Goal: Information Seeking & Learning: Check status

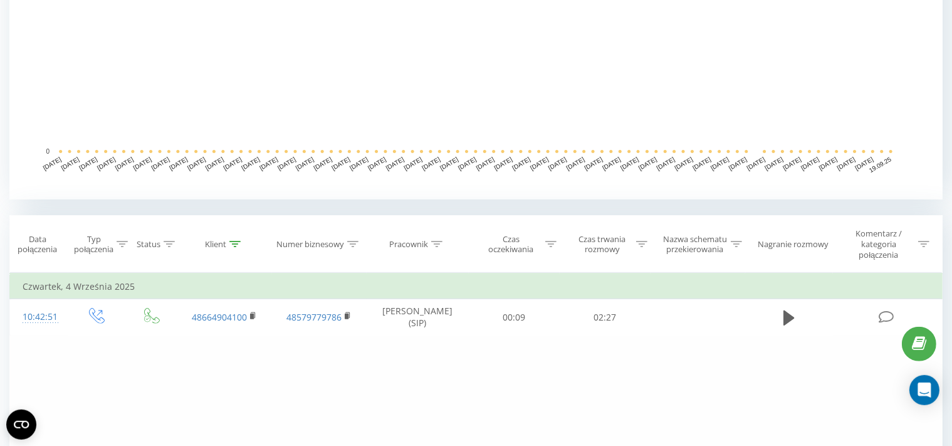
scroll to position [330, 0]
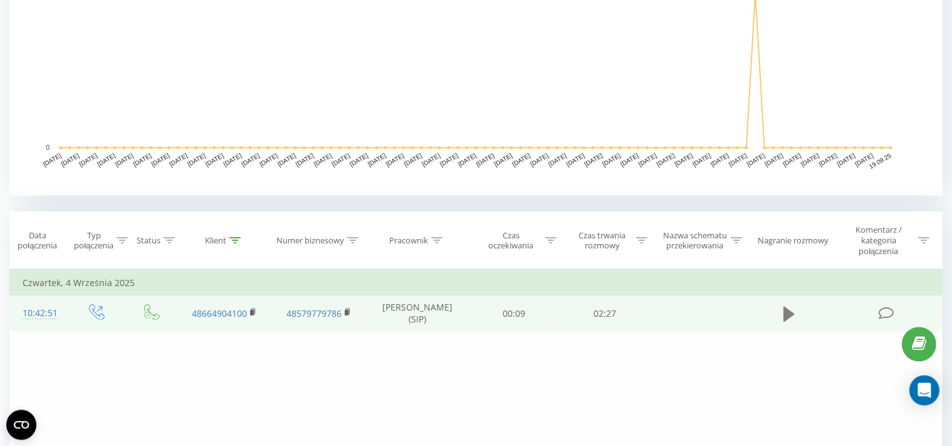
click at [785, 307] on icon at bounding box center [789, 313] width 11 height 15
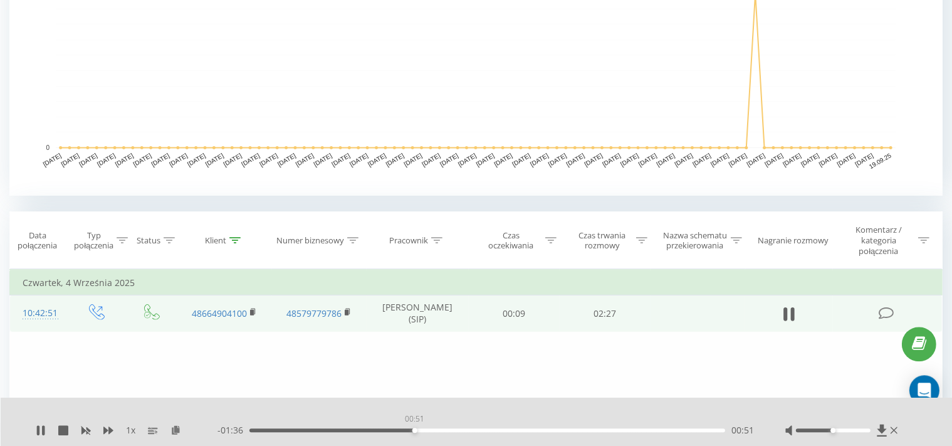
click at [414, 429] on div "00:51" at bounding box center [487, 430] width 476 height 4
click at [61, 434] on icon at bounding box center [63, 430] width 10 height 10
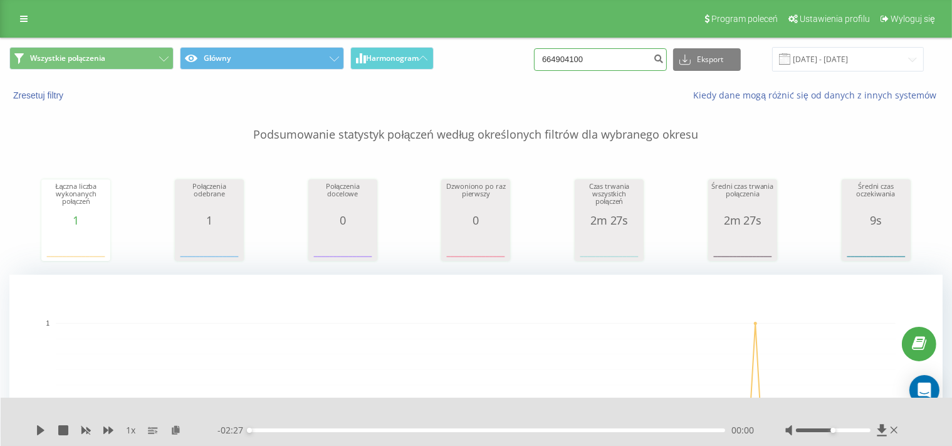
click at [598, 61] on input "664904100" at bounding box center [600, 59] width 133 height 23
paste input "068 35"
type input "664 068 350"
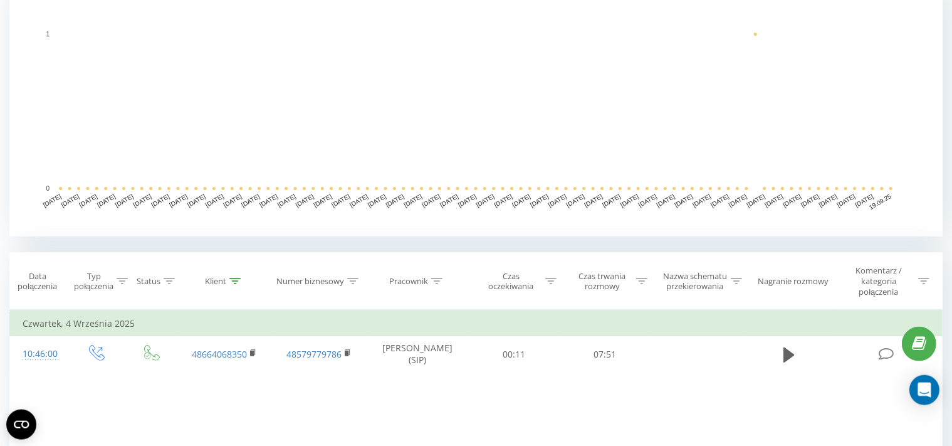
scroll to position [330, 0]
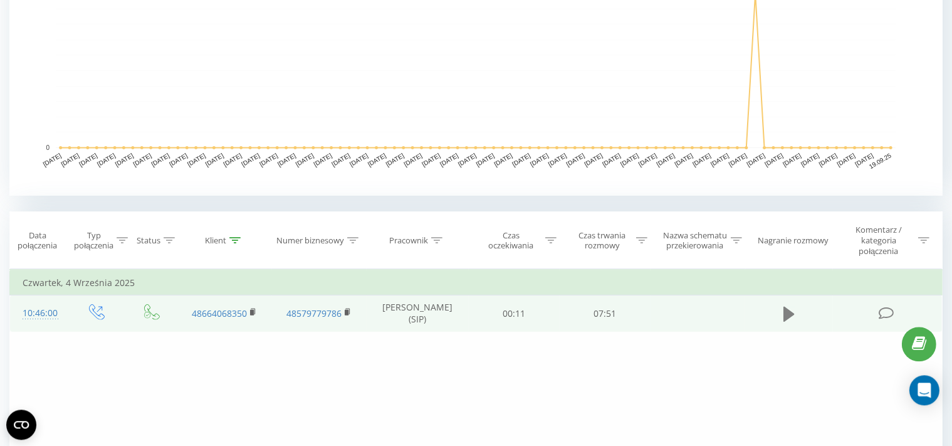
click at [784, 308] on icon at bounding box center [789, 313] width 11 height 15
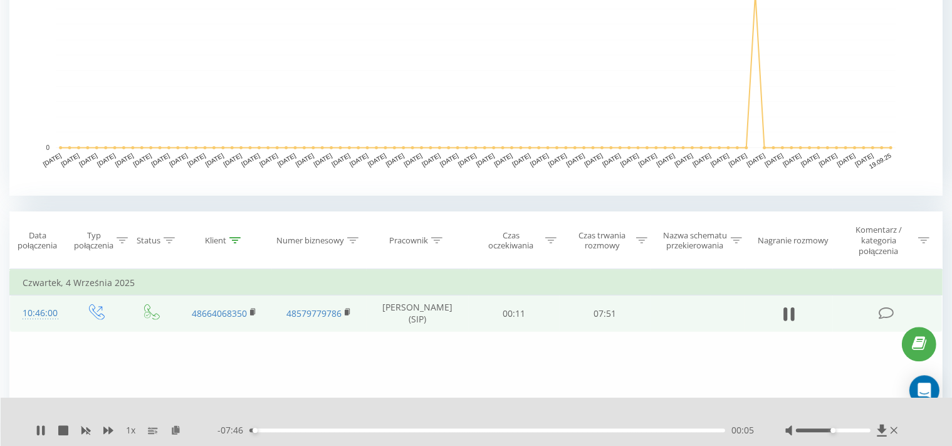
click at [787, 303] on td at bounding box center [788, 313] width 87 height 36
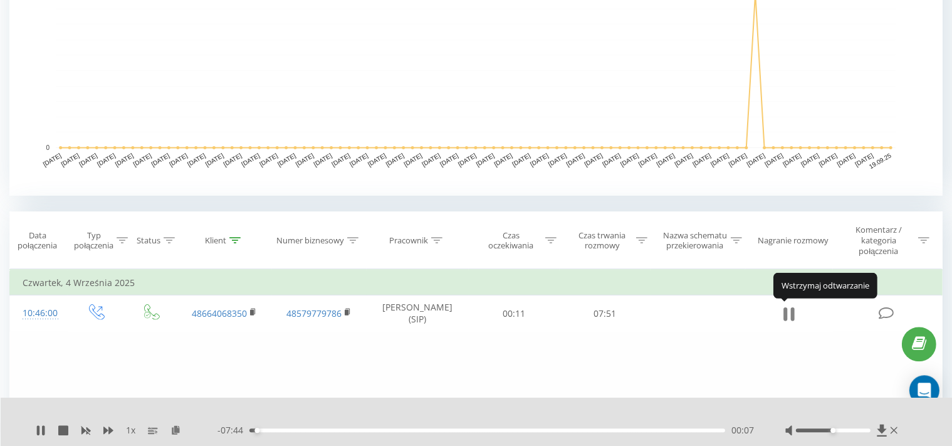
click at [787, 315] on icon at bounding box center [786, 314] width 4 height 14
click at [787, 316] on icon at bounding box center [789, 313] width 11 height 15
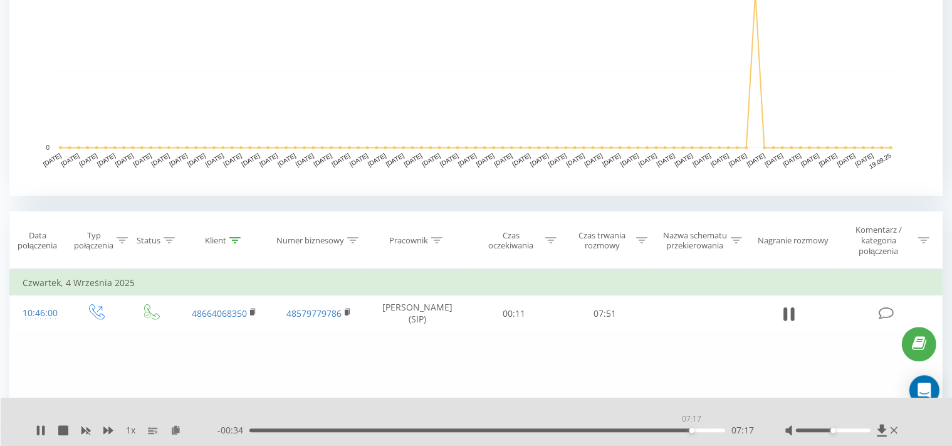
click at [691, 430] on div "07:17" at bounding box center [487, 430] width 476 height 4
click at [705, 430] on div "07:30" at bounding box center [487, 430] width 476 height 4
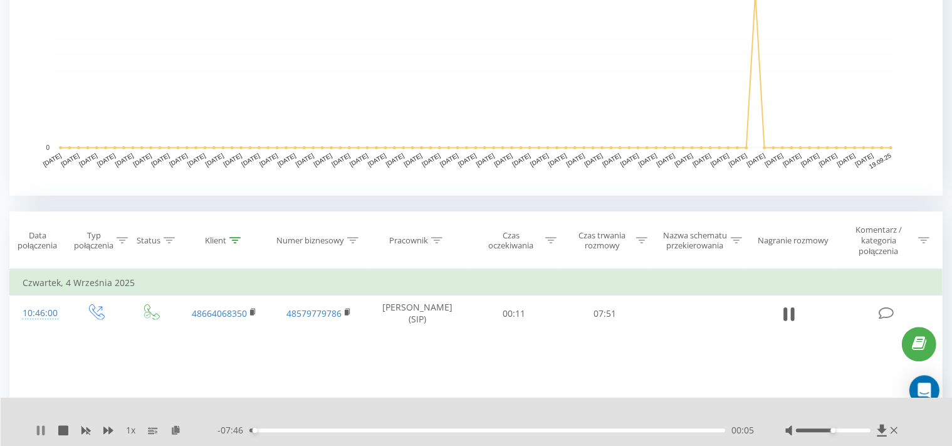
click at [39, 430] on icon at bounding box center [38, 430] width 3 height 10
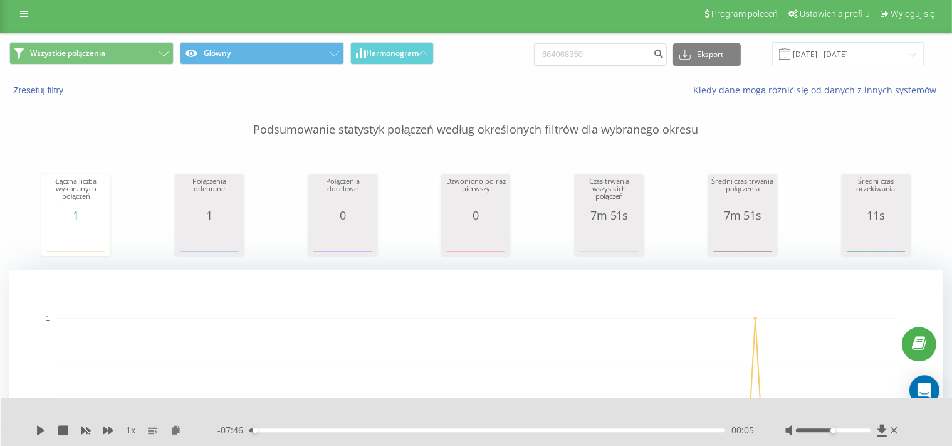
scroll to position [0, 0]
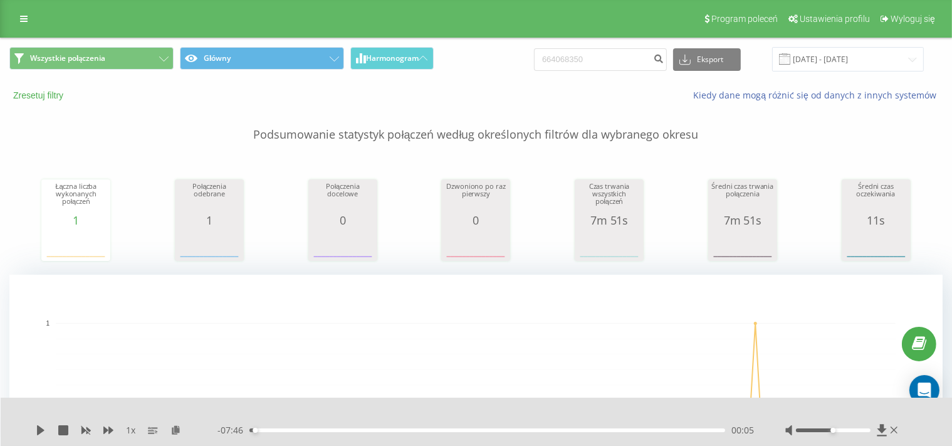
click at [29, 94] on button "Zresetuj filtry" at bounding box center [39, 95] width 60 height 11
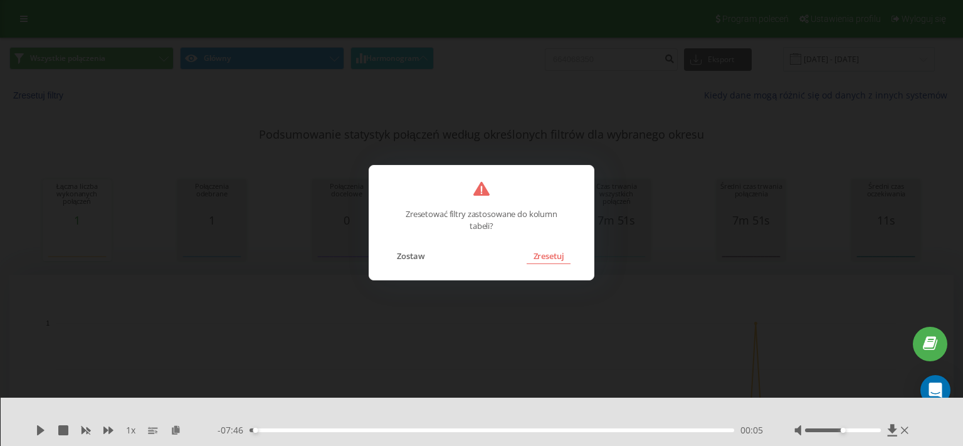
click at [545, 257] on button "Zresetuj" at bounding box center [548, 256] width 43 height 16
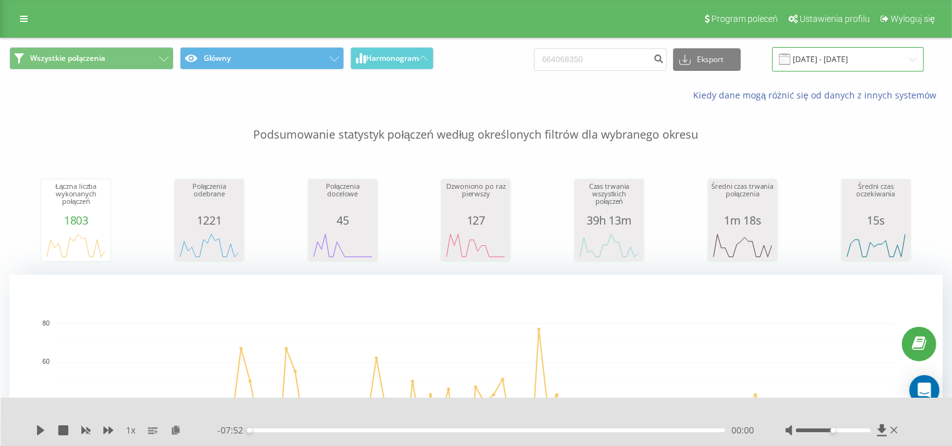
click at [839, 59] on input "[DATE] - [DATE]" at bounding box center [848, 59] width 152 height 24
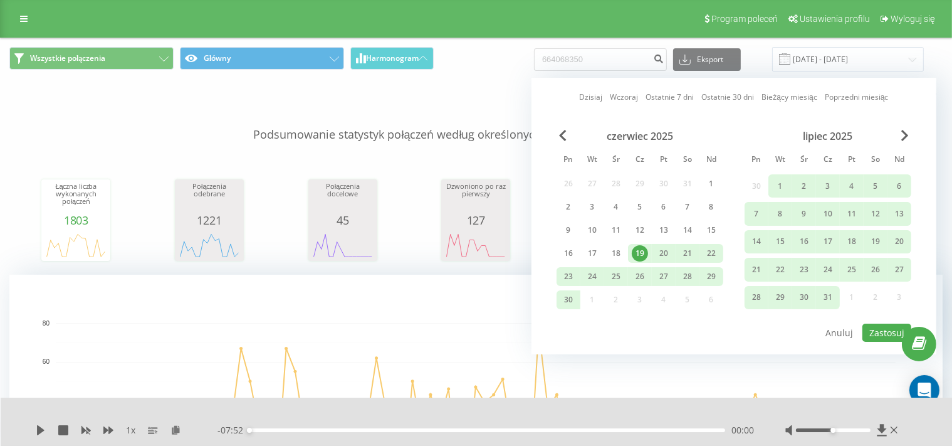
click at [901, 132] on div "lipiec 2025" at bounding box center [828, 136] width 167 height 13
click at [908, 138] on span "Next Month" at bounding box center [905, 135] width 8 height 11
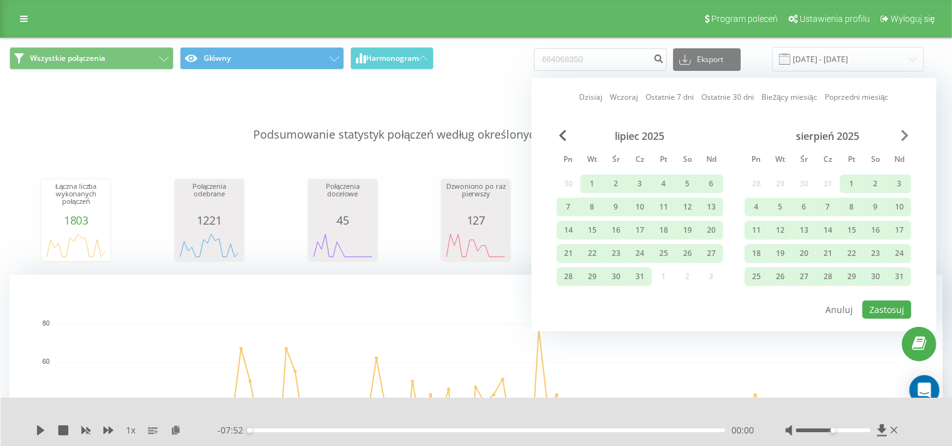
click at [908, 138] on span "Next Month" at bounding box center [905, 135] width 8 height 11
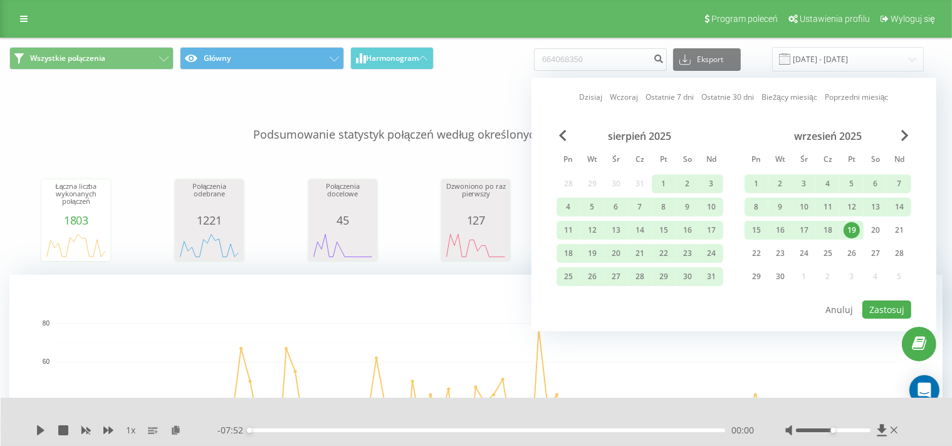
click at [849, 231] on div "19" at bounding box center [852, 230] width 16 height 16
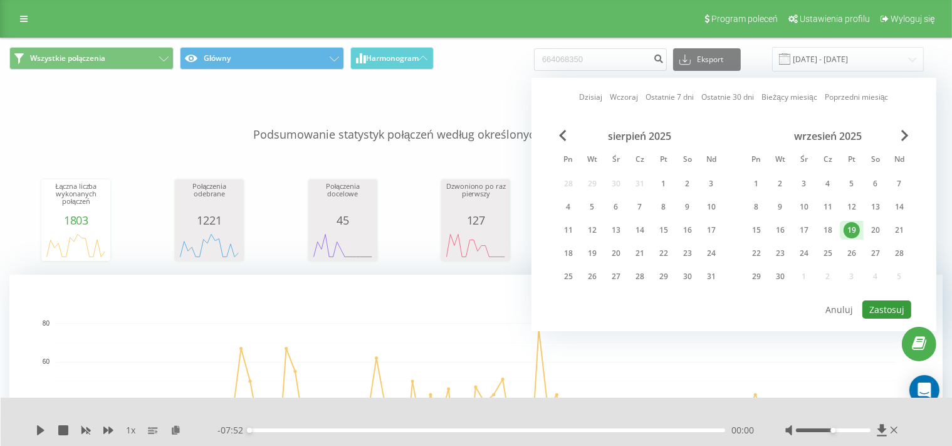
click at [872, 308] on button "Zastosuj" at bounding box center [887, 309] width 49 height 18
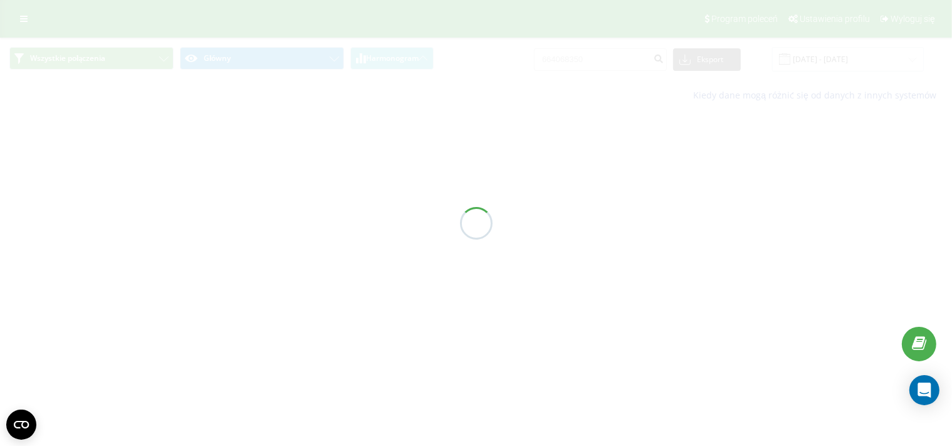
type input "[DATE] - [DATE]"
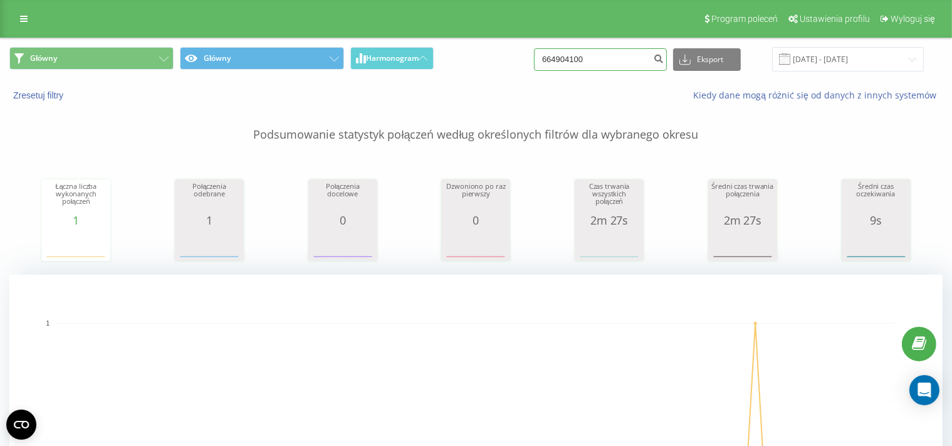
click at [608, 56] on input "664904100" at bounding box center [600, 59] width 133 height 23
paste input "068 35"
type input "664 068 350"
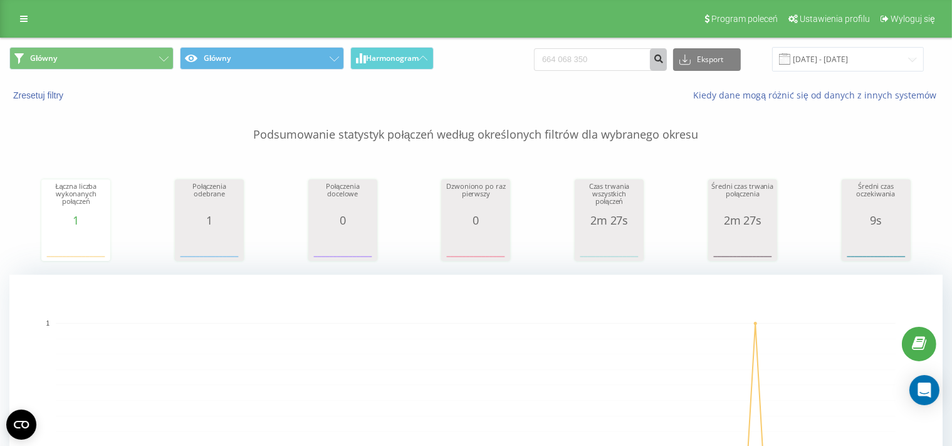
click at [663, 54] on icon "submit" at bounding box center [658, 57] width 11 height 8
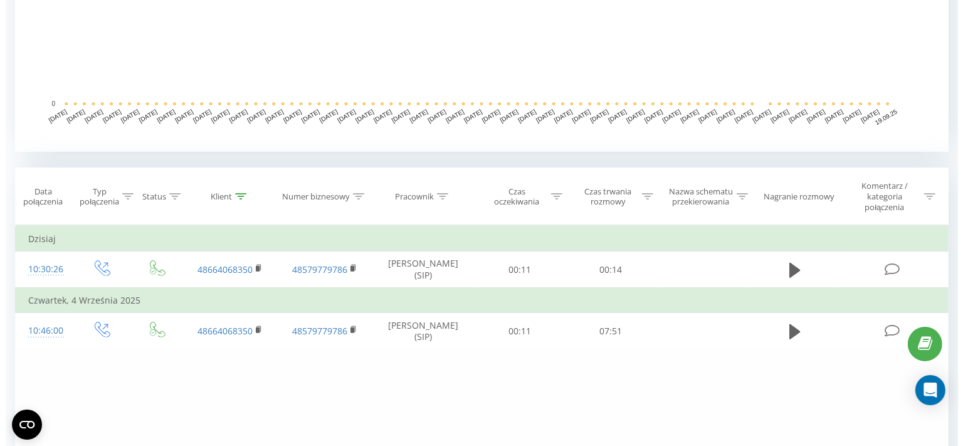
scroll to position [394, 0]
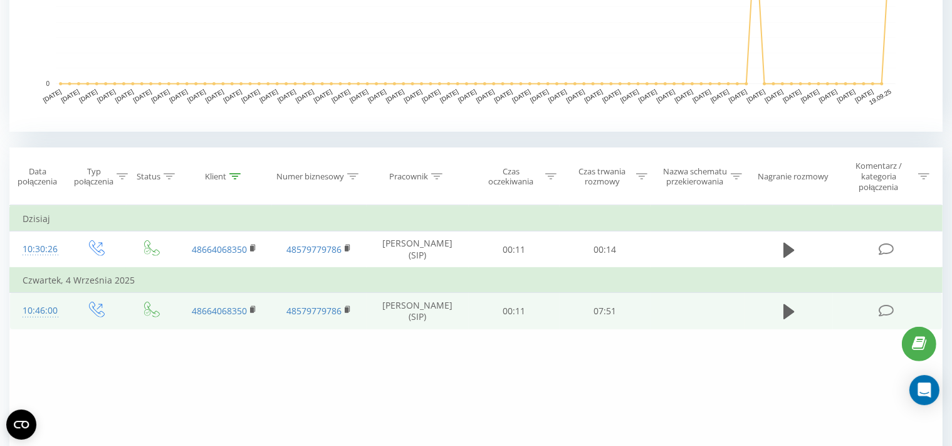
click at [885, 307] on icon at bounding box center [886, 310] width 16 height 13
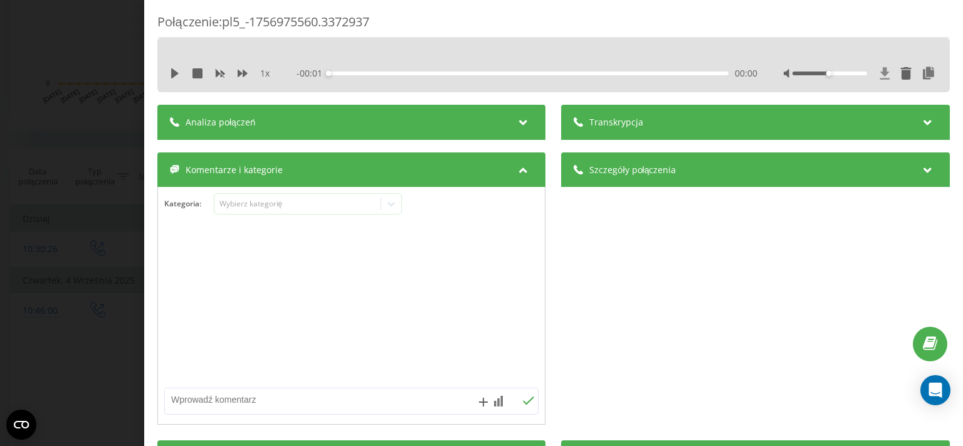
click at [880, 75] on icon at bounding box center [885, 73] width 11 height 13
